Goal: Find specific page/section: Find specific page/section

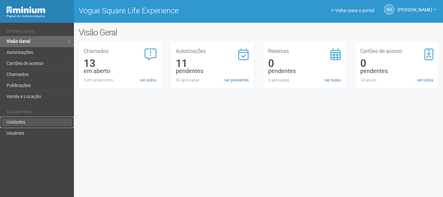
click at [33, 123] on link "Unidades" at bounding box center [37, 122] width 74 height 11
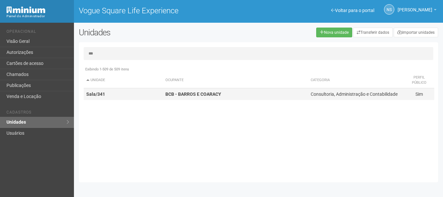
type input "***"
click at [146, 90] on td "Sala/341" at bounding box center [123, 94] width 79 height 12
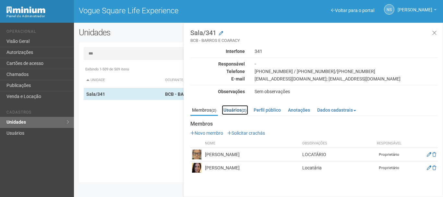
click at [242, 114] on link "Usuários (2)" at bounding box center [235, 110] width 26 height 10
